Goal: Find specific page/section: Find specific page/section

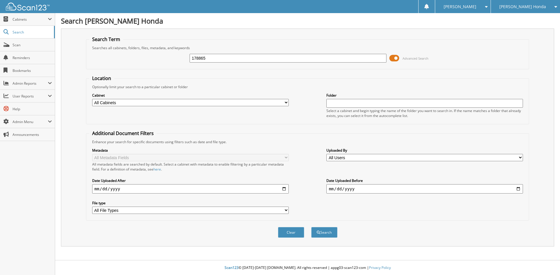
type input "178865"
click at [311, 227] on button "Search" at bounding box center [324, 232] width 26 height 11
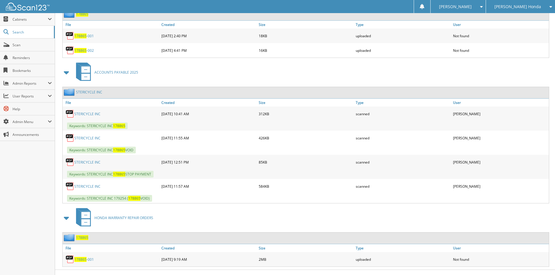
scroll to position [505, 0]
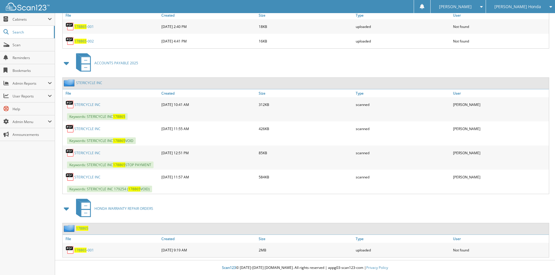
click at [98, 153] on link "STERICYCLE INC" at bounding box center [87, 153] width 26 height 5
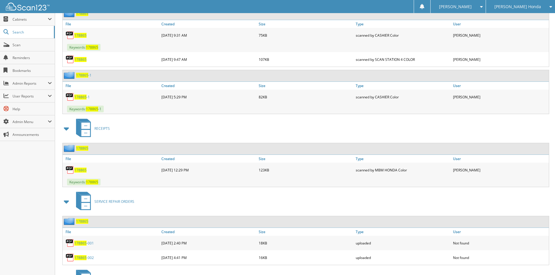
scroll to position [243, 0]
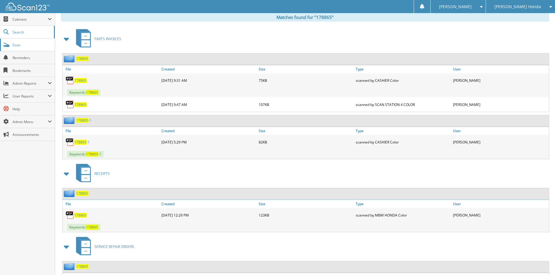
click at [15, 44] on span "Scan" at bounding box center [32, 45] width 39 height 5
